Goal: Find specific page/section: Find specific page/section

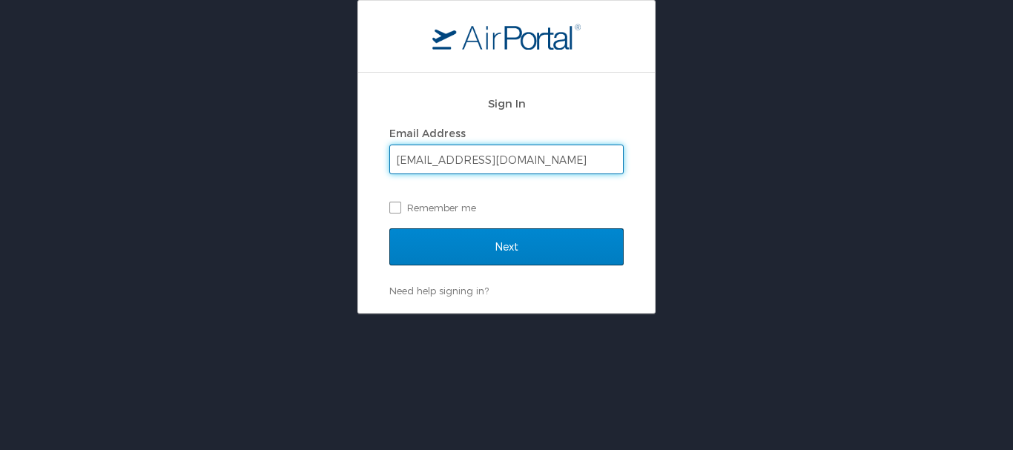
type input "macarie.kohler@goosehead.com"
click at [455, 240] on input "Next" at bounding box center [506, 246] width 234 height 37
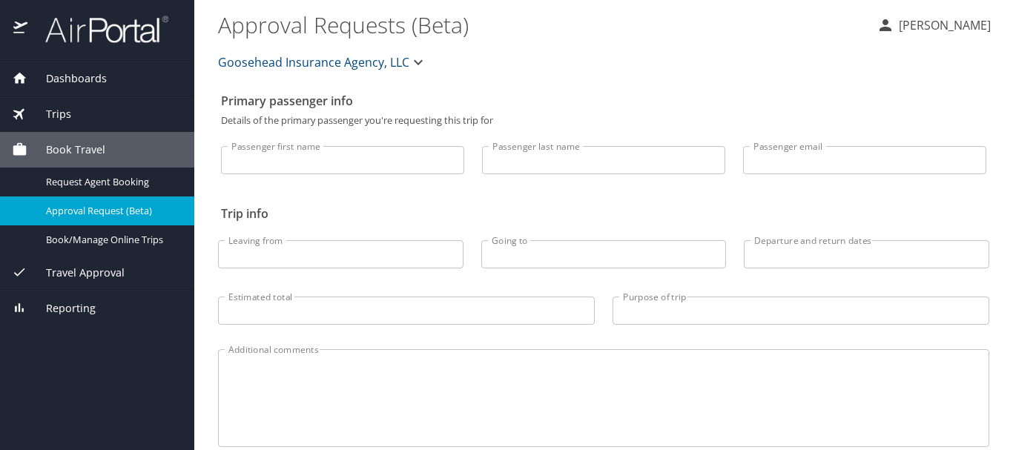
click at [114, 99] on div "Trips" at bounding box center [97, 114] width 194 height 36
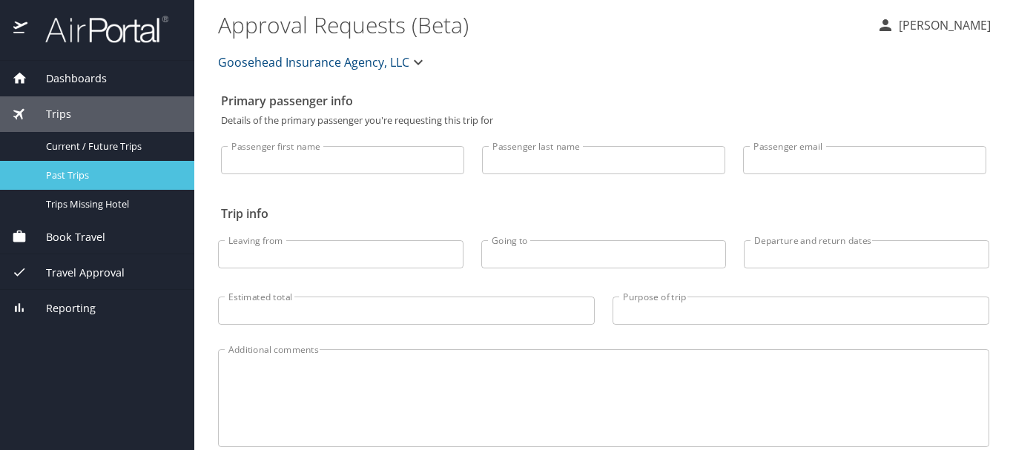
click at [101, 171] on span "Past Trips" at bounding box center [111, 175] width 131 height 14
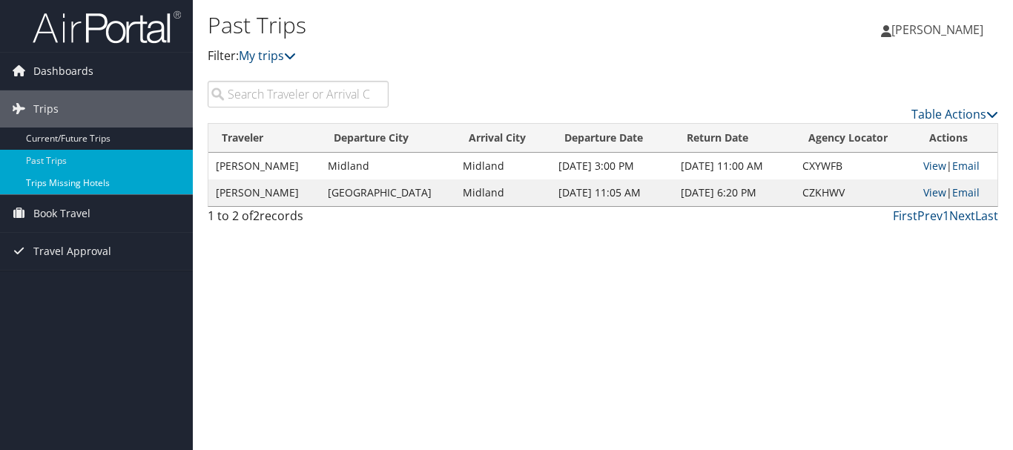
click at [83, 182] on link "Trips Missing Hotels" at bounding box center [96, 183] width 193 height 22
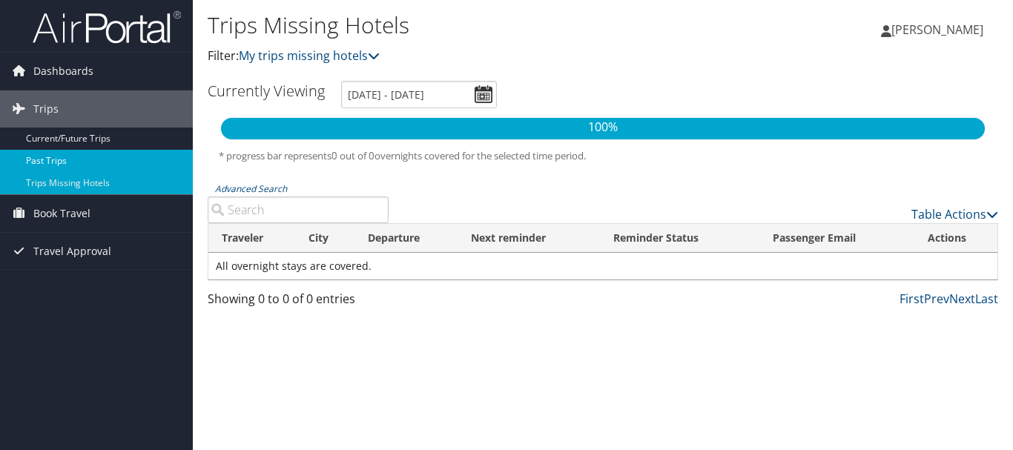
click at [91, 154] on link "Past Trips" at bounding box center [96, 161] width 193 height 22
